Goal: Task Accomplishment & Management: Complete application form

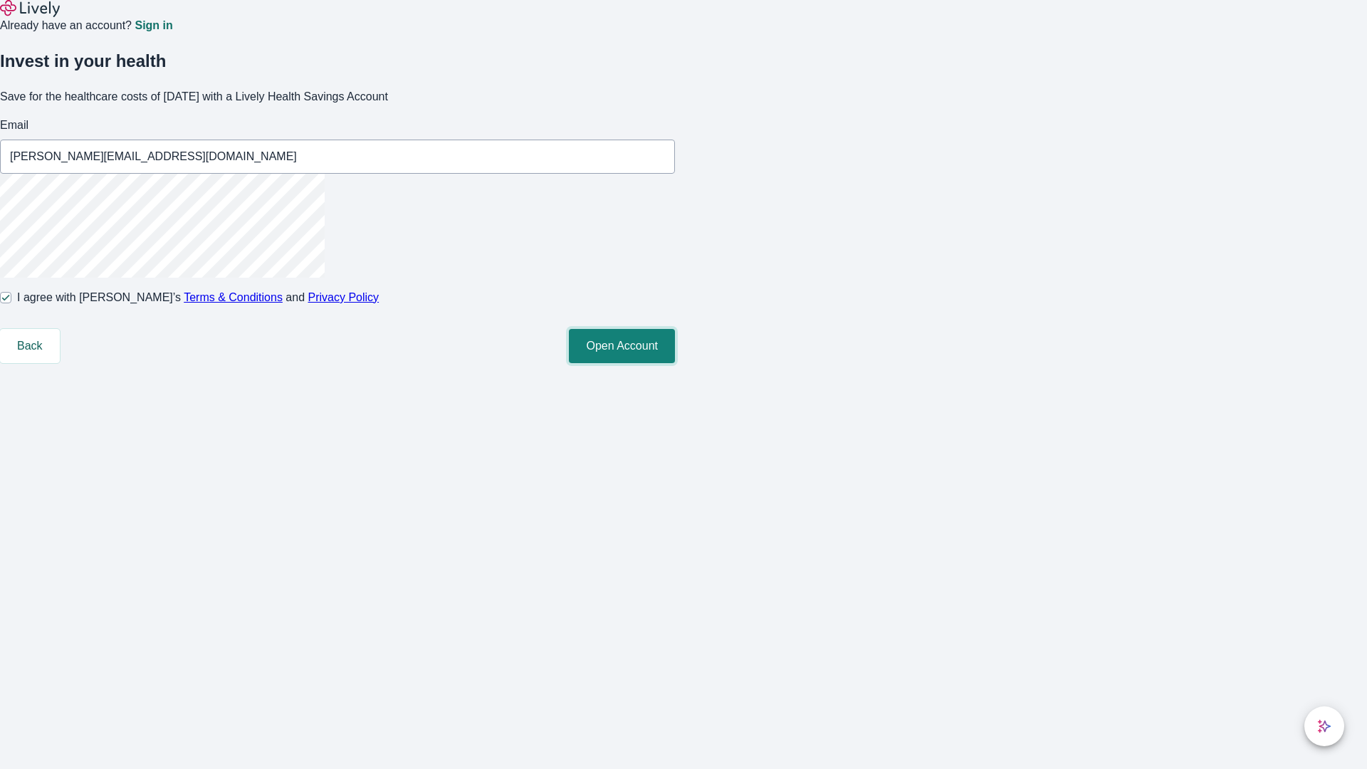
click at [675, 363] on button "Open Account" at bounding box center [622, 346] width 106 height 34
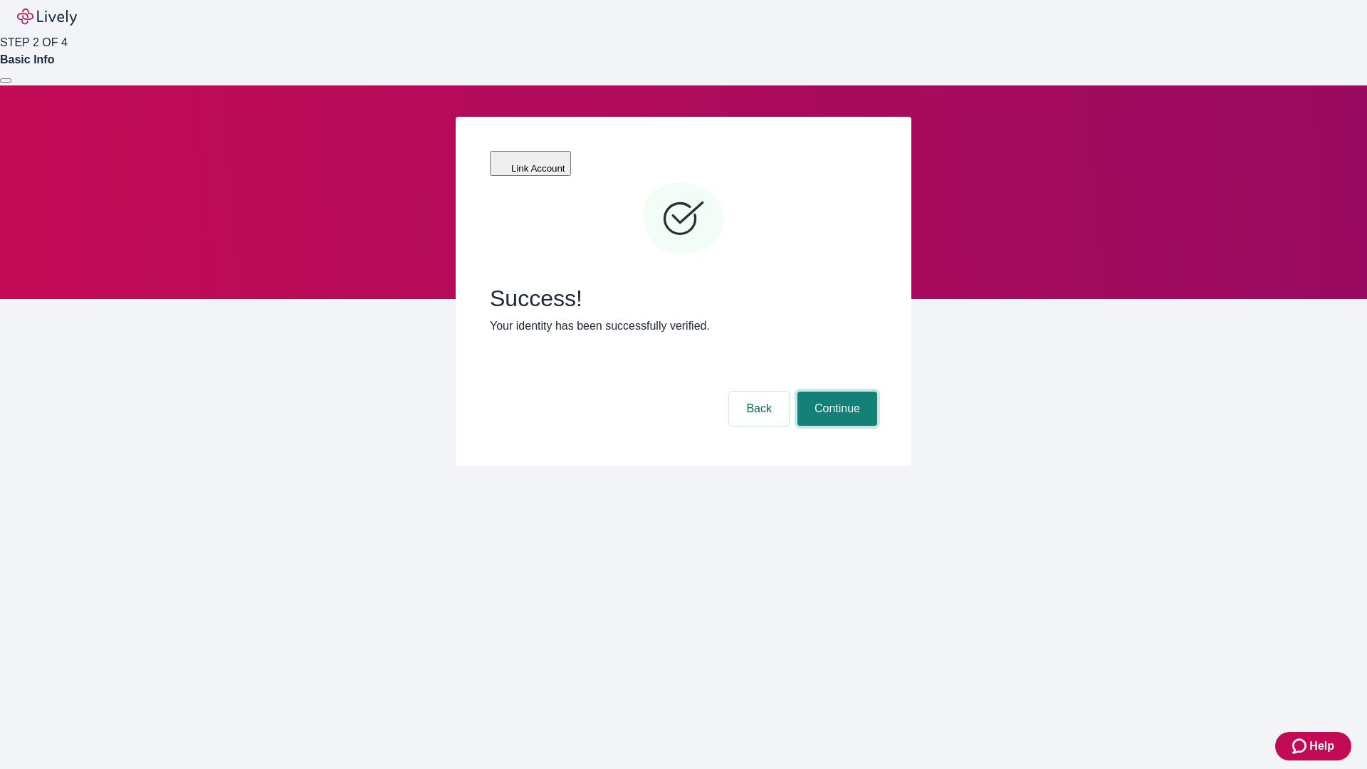
click at [835, 392] on button "Continue" at bounding box center [838, 409] width 80 height 34
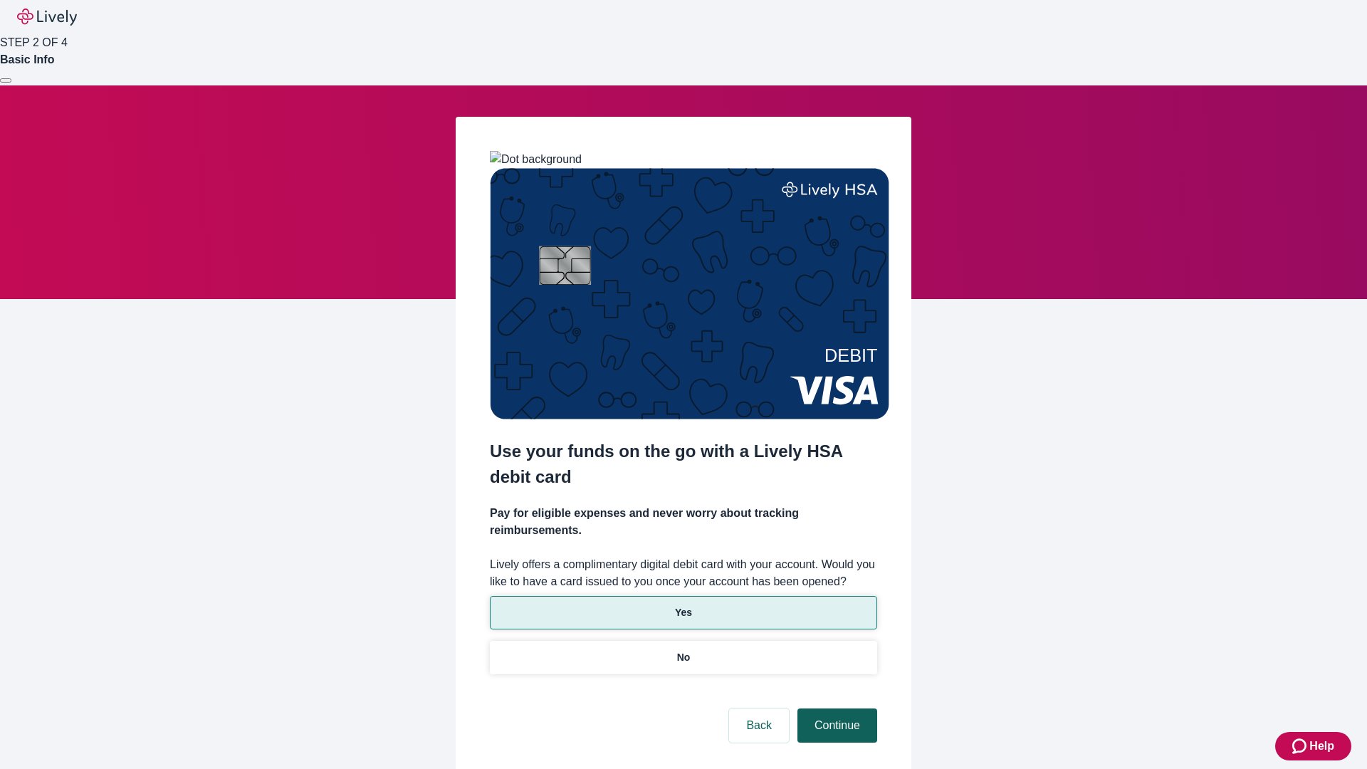
click at [683, 650] on p "No" at bounding box center [684, 657] width 14 height 15
click at [835, 709] on button "Continue" at bounding box center [838, 726] width 80 height 34
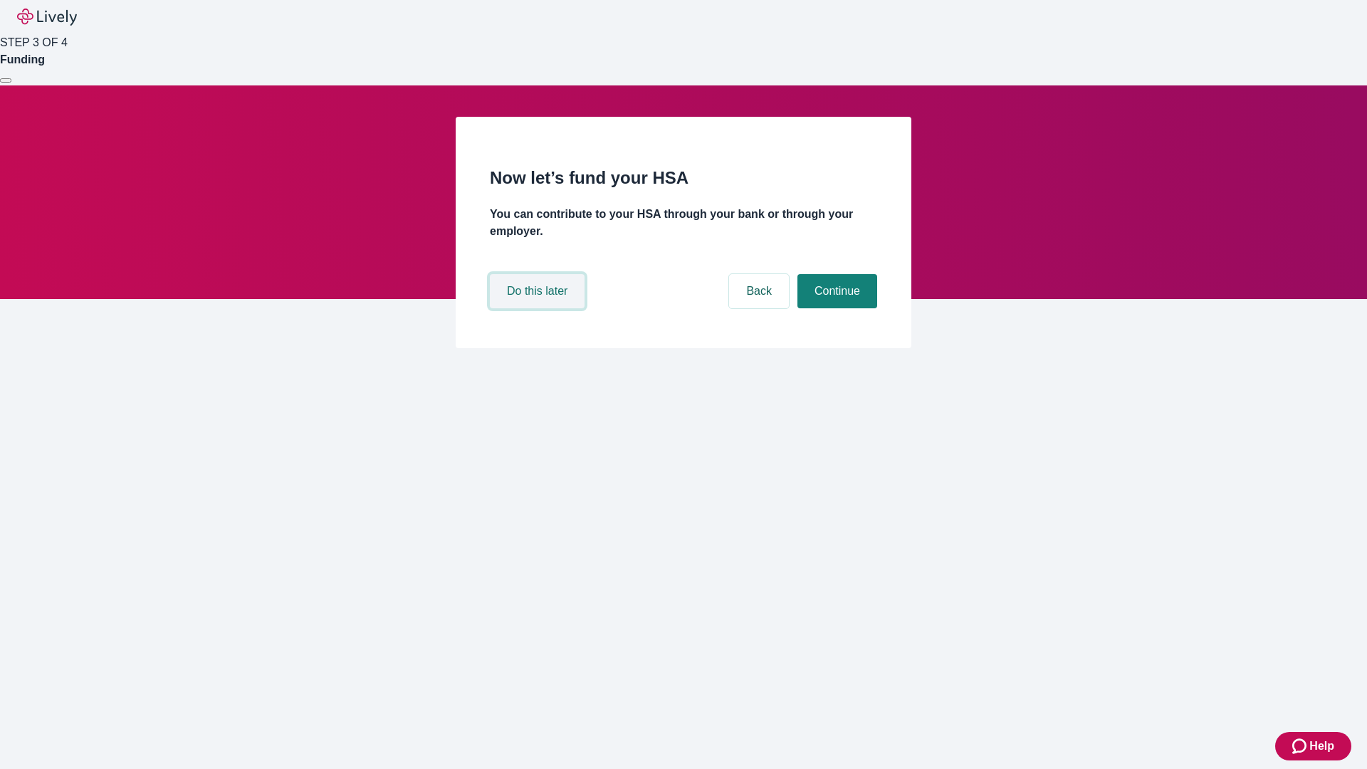
click at [539, 308] on button "Do this later" at bounding box center [537, 291] width 95 height 34
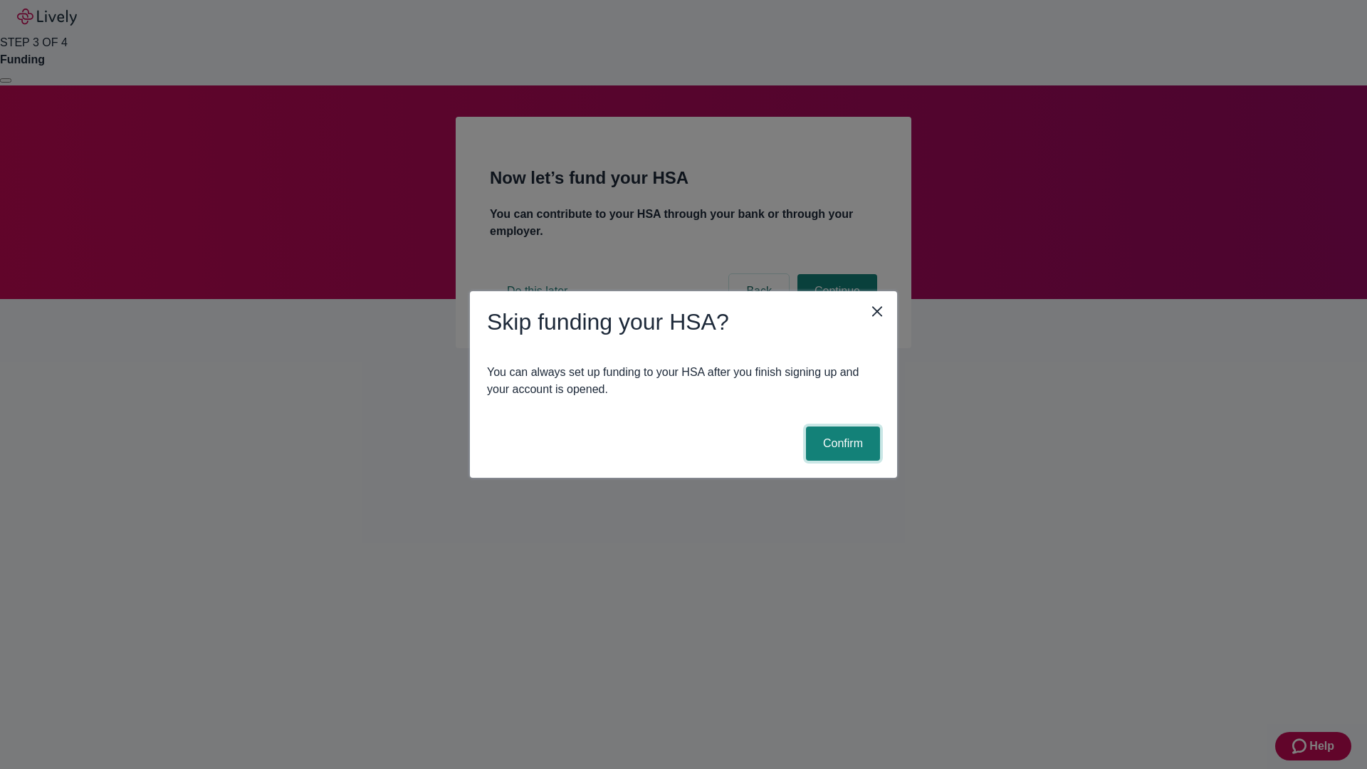
click at [841, 444] on button "Confirm" at bounding box center [843, 444] width 74 height 34
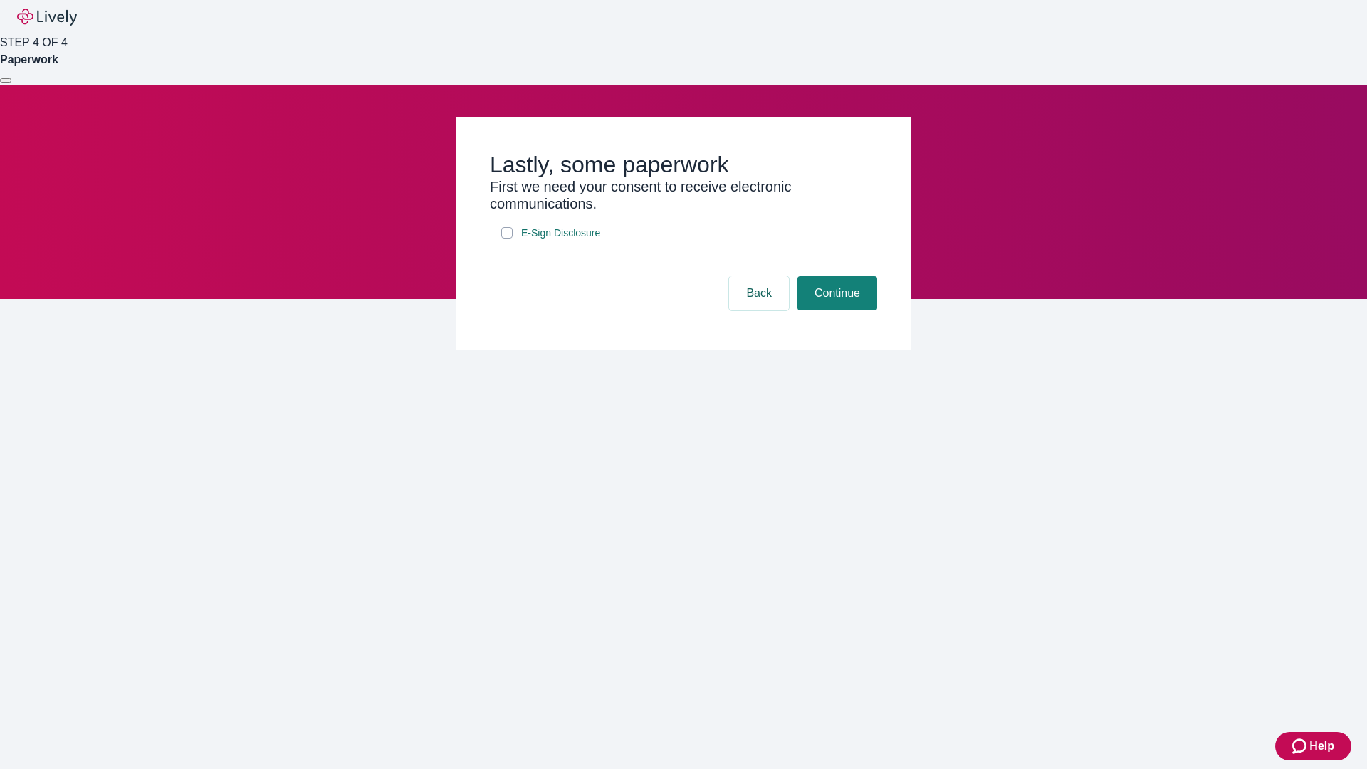
click at [507, 239] on input "E-Sign Disclosure" at bounding box center [506, 232] width 11 height 11
checkbox input "true"
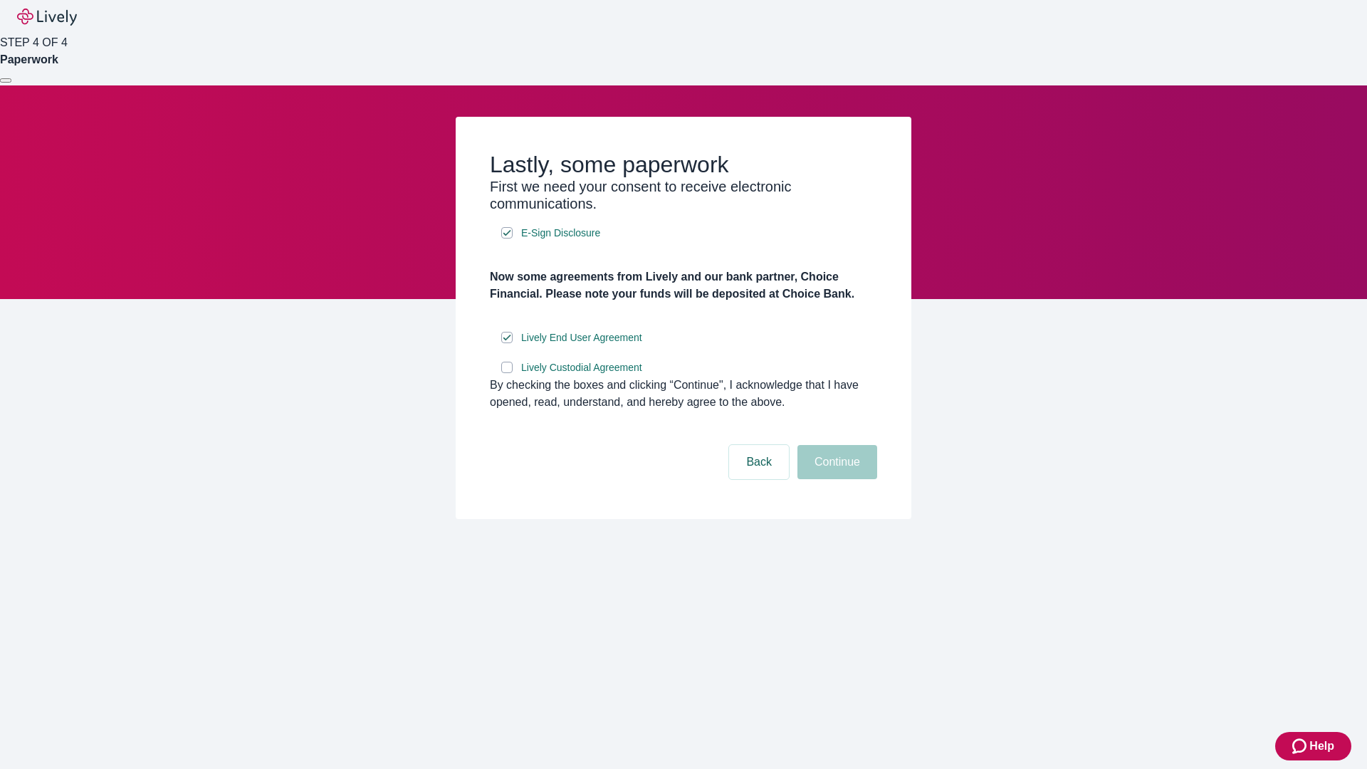
click at [507, 373] on input "Lively Custodial Agreement" at bounding box center [506, 367] width 11 height 11
checkbox input "true"
click at [835, 479] on button "Continue" at bounding box center [838, 462] width 80 height 34
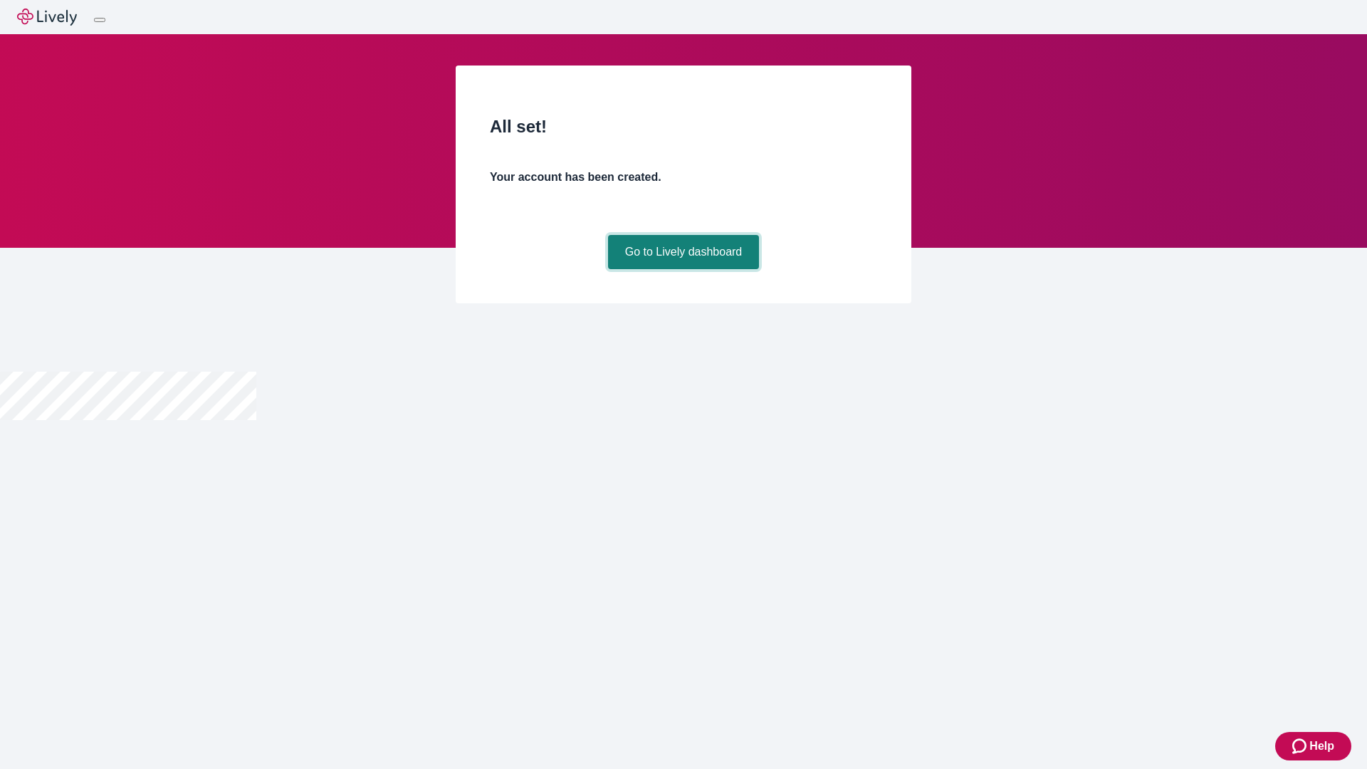
click at [683, 269] on link "Go to Lively dashboard" at bounding box center [684, 252] width 152 height 34
